Goal: Transaction & Acquisition: Purchase product/service

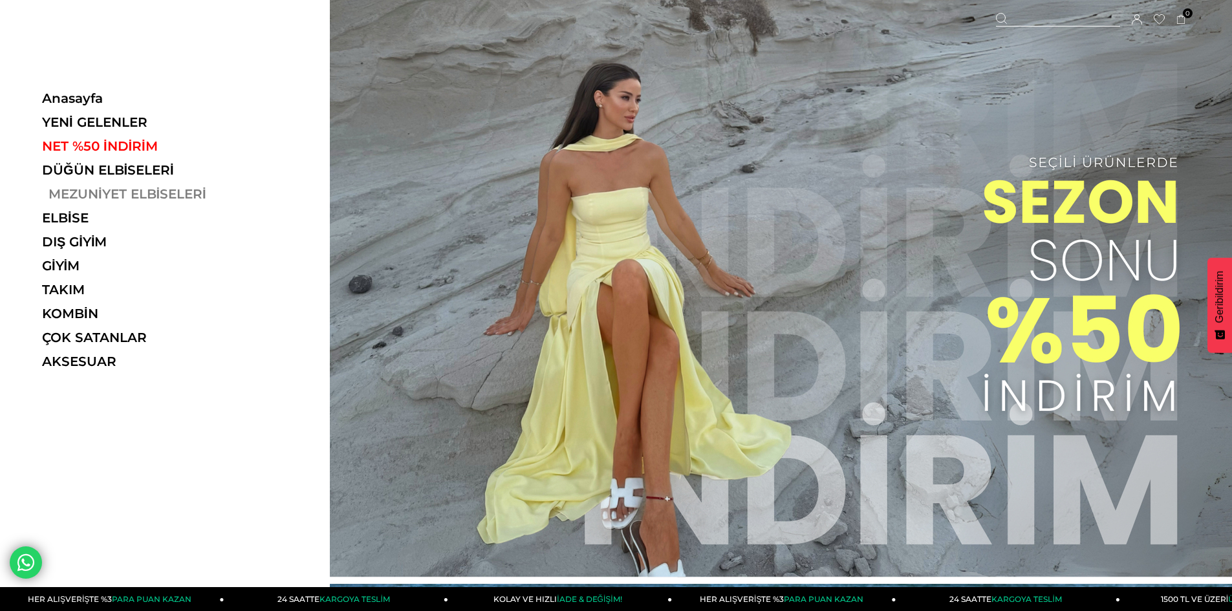
drag, startPoint x: 0, startPoint y: 0, endPoint x: 105, endPoint y: 195, distance: 221.1
click at [105, 195] on link "MEZUNİYET ELBİSELERİ" at bounding box center [131, 194] width 178 height 16
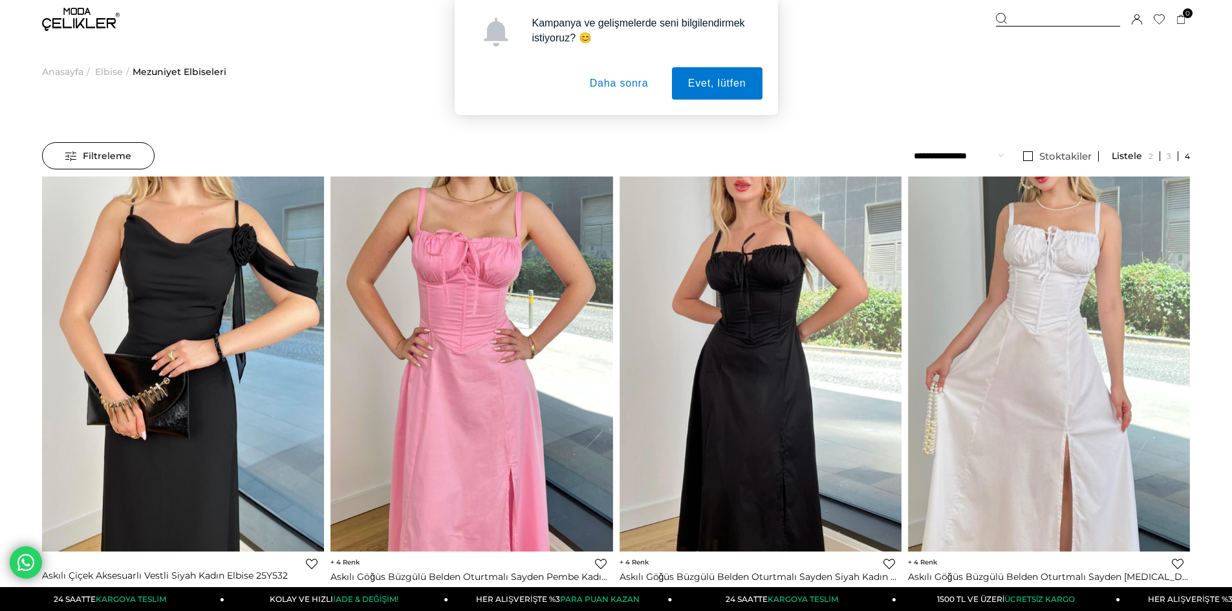
click at [112, 158] on span "Filtreleme" at bounding box center [98, 156] width 66 height 26
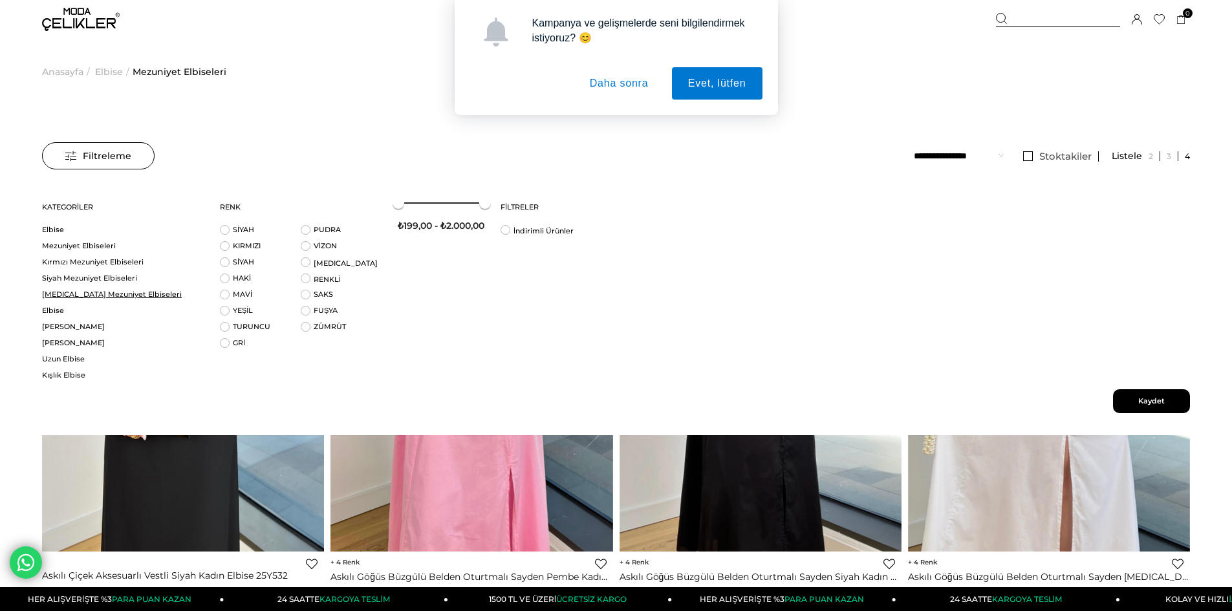
click at [95, 290] on link "[MEDICAL_DATA] Mezuniyet Elbiseleri" at bounding box center [123, 295] width 162 height 10
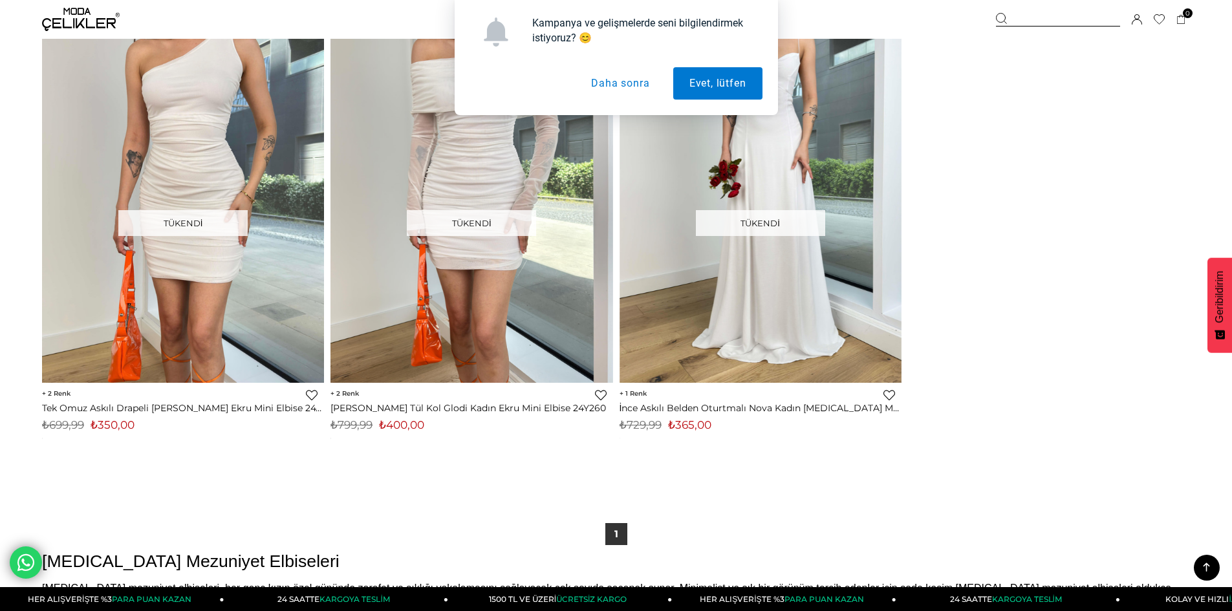
scroll to position [4049, 0]
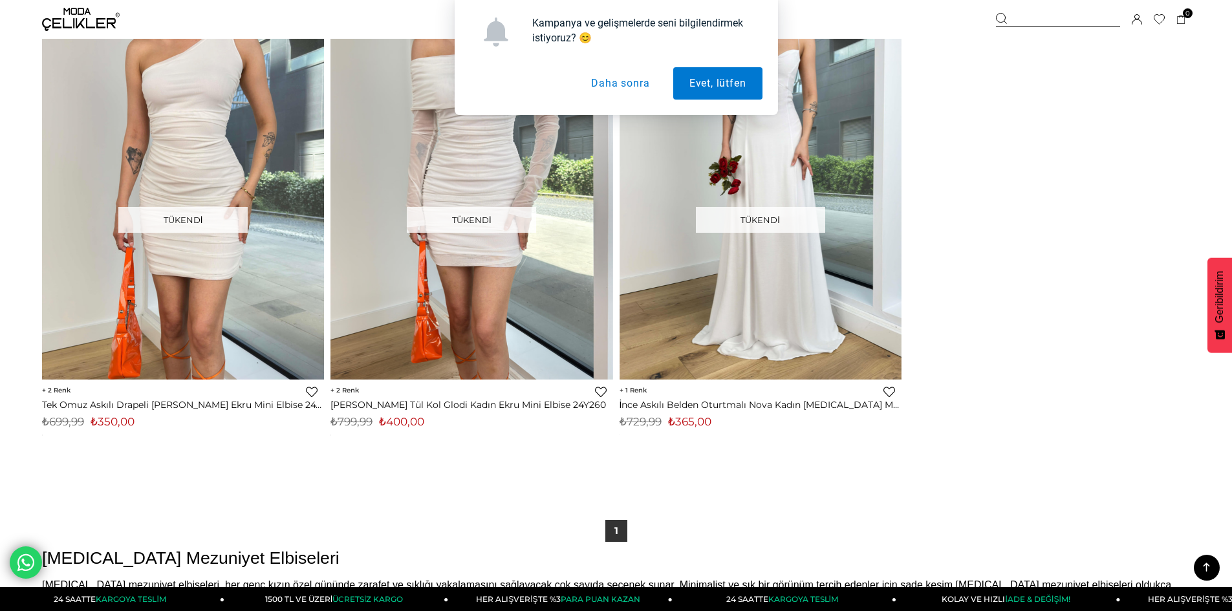
click at [638, 81] on button "Daha sonra" at bounding box center [620, 83] width 91 height 32
